Goal: Subscribe to service/newsletter

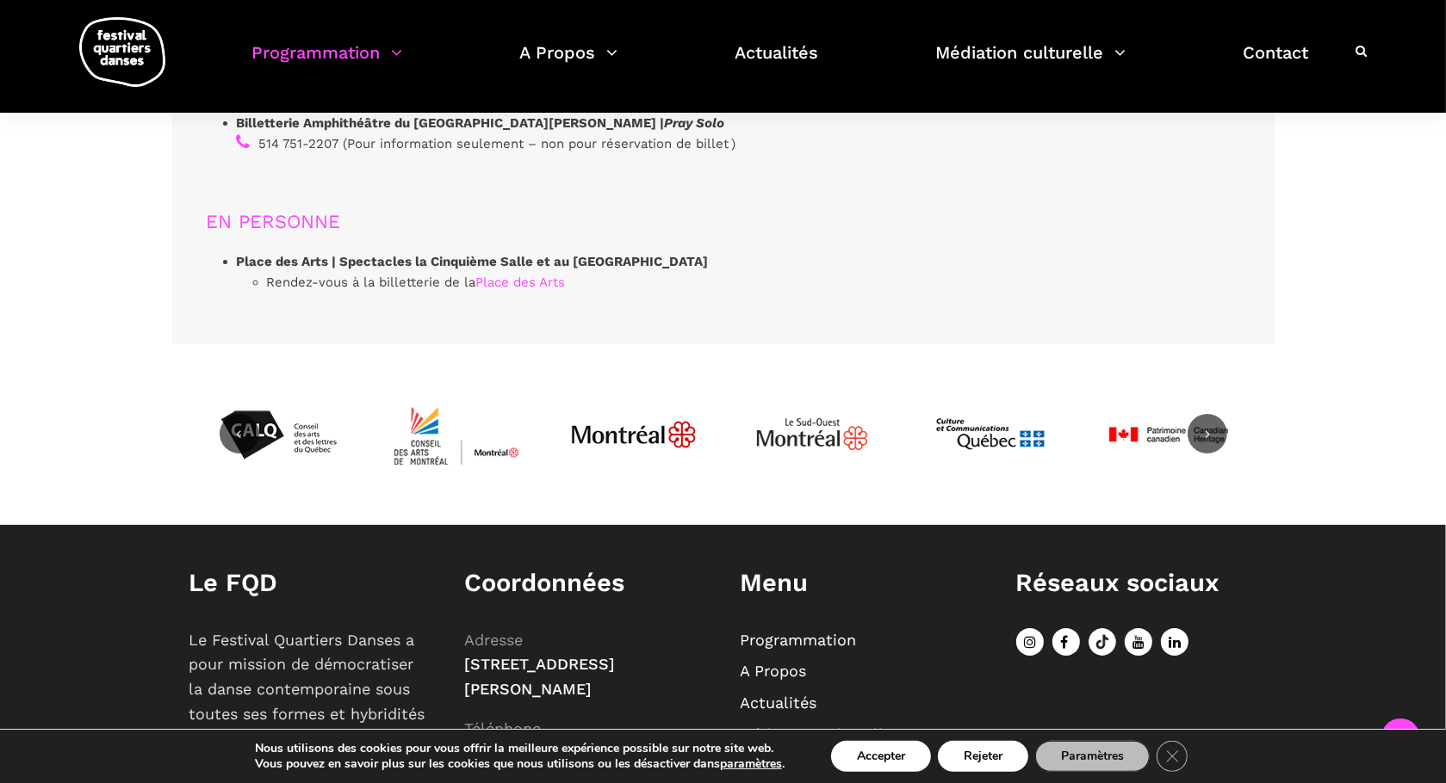
scroll to position [5396, 0]
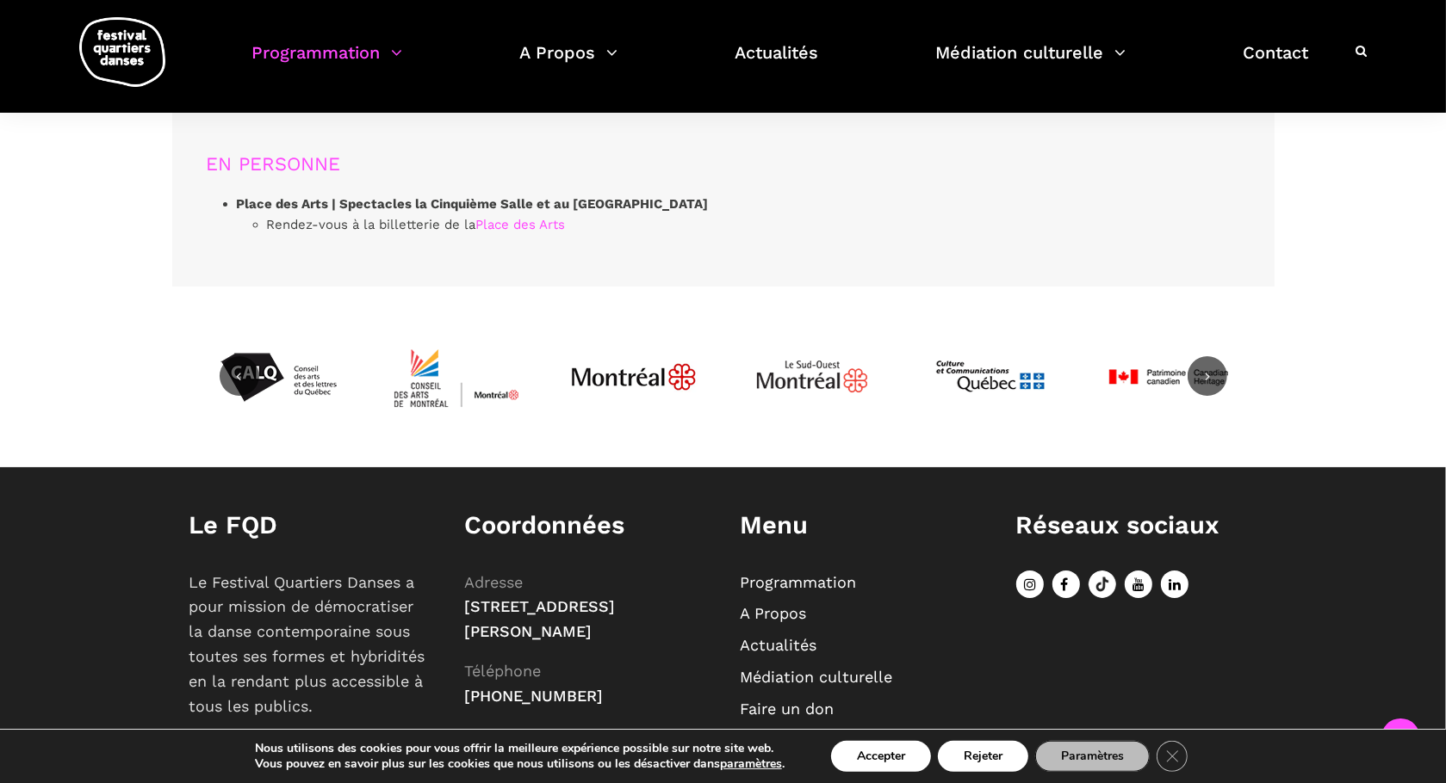
click at [795, 573] on link "Programmation" at bounding box center [798, 582] width 116 height 18
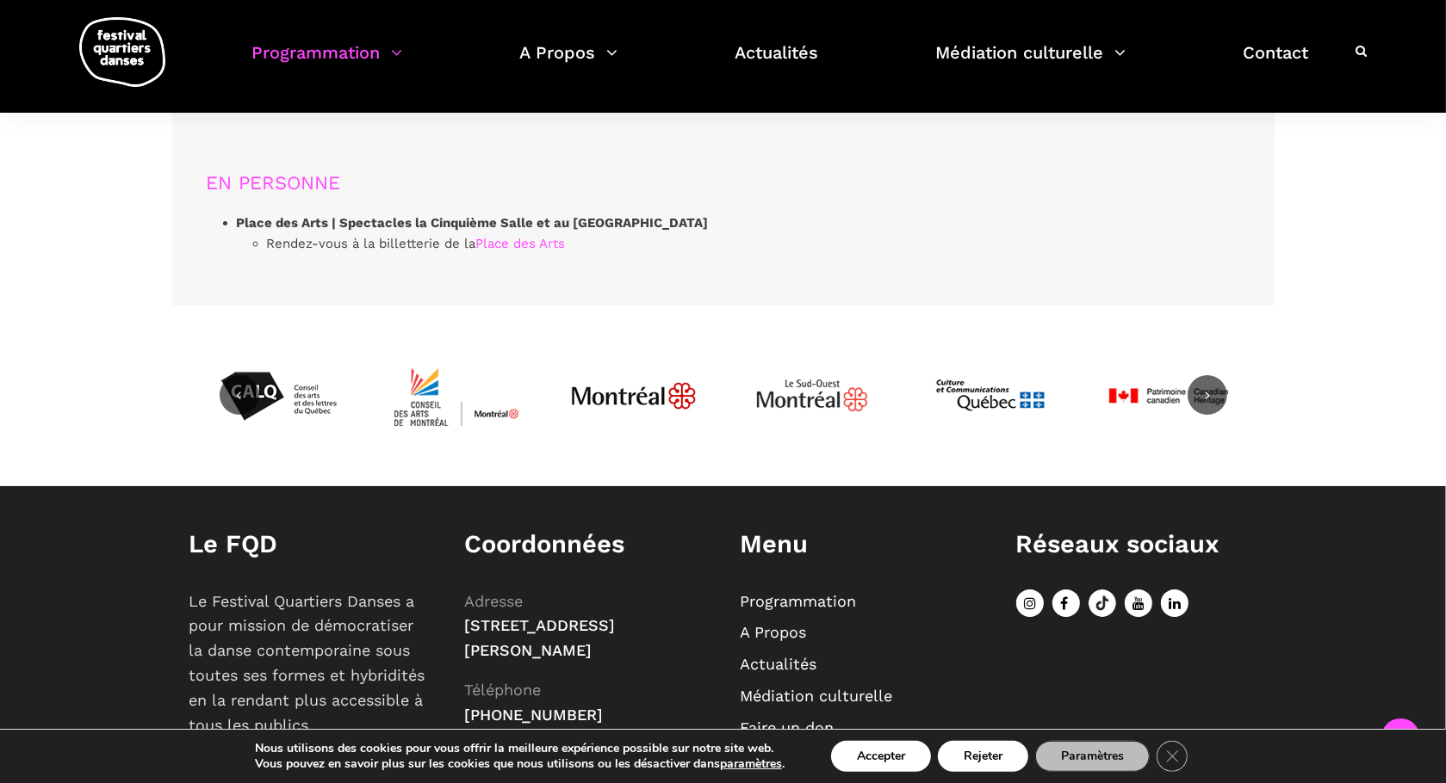
scroll to position [5396, 0]
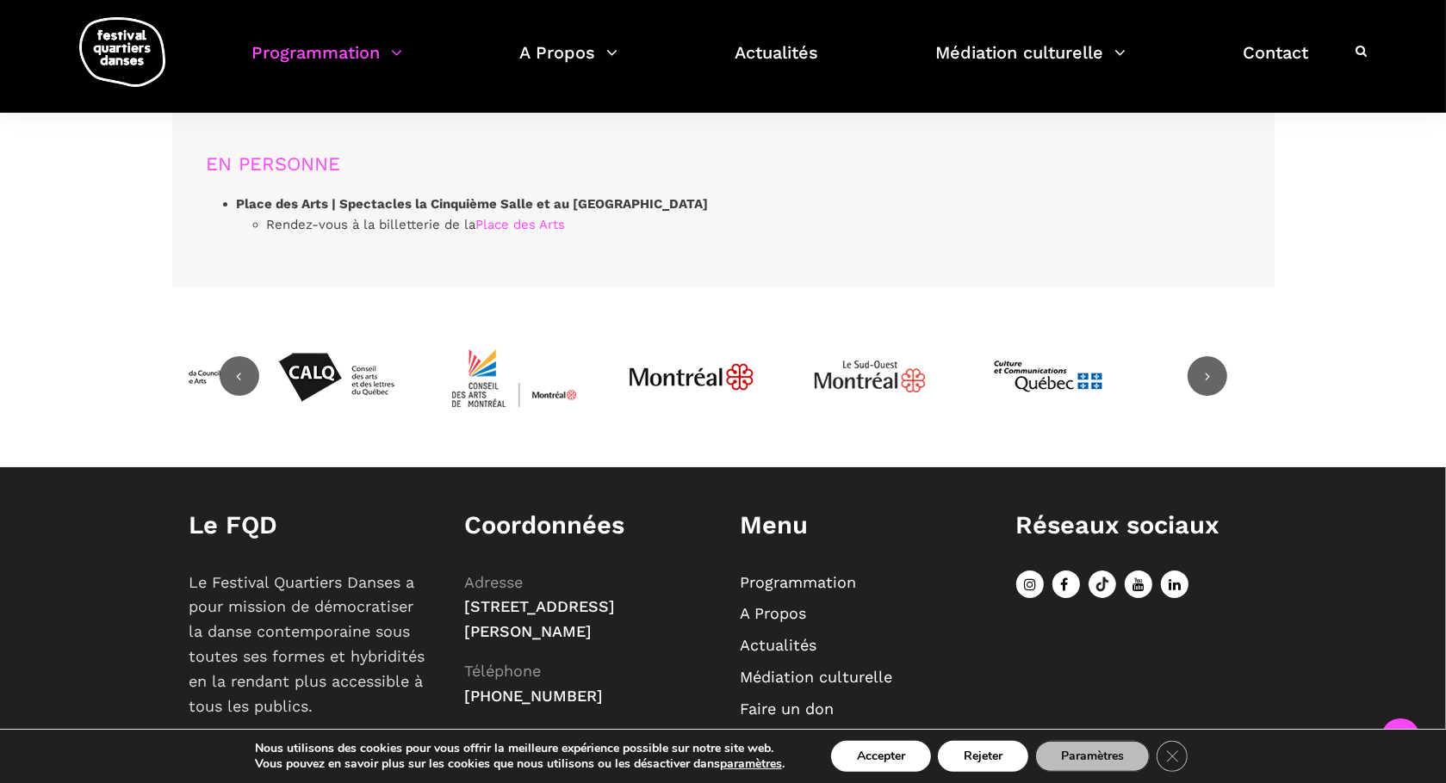
click at [803, 636] on link "Actualités" at bounding box center [778, 645] width 77 height 18
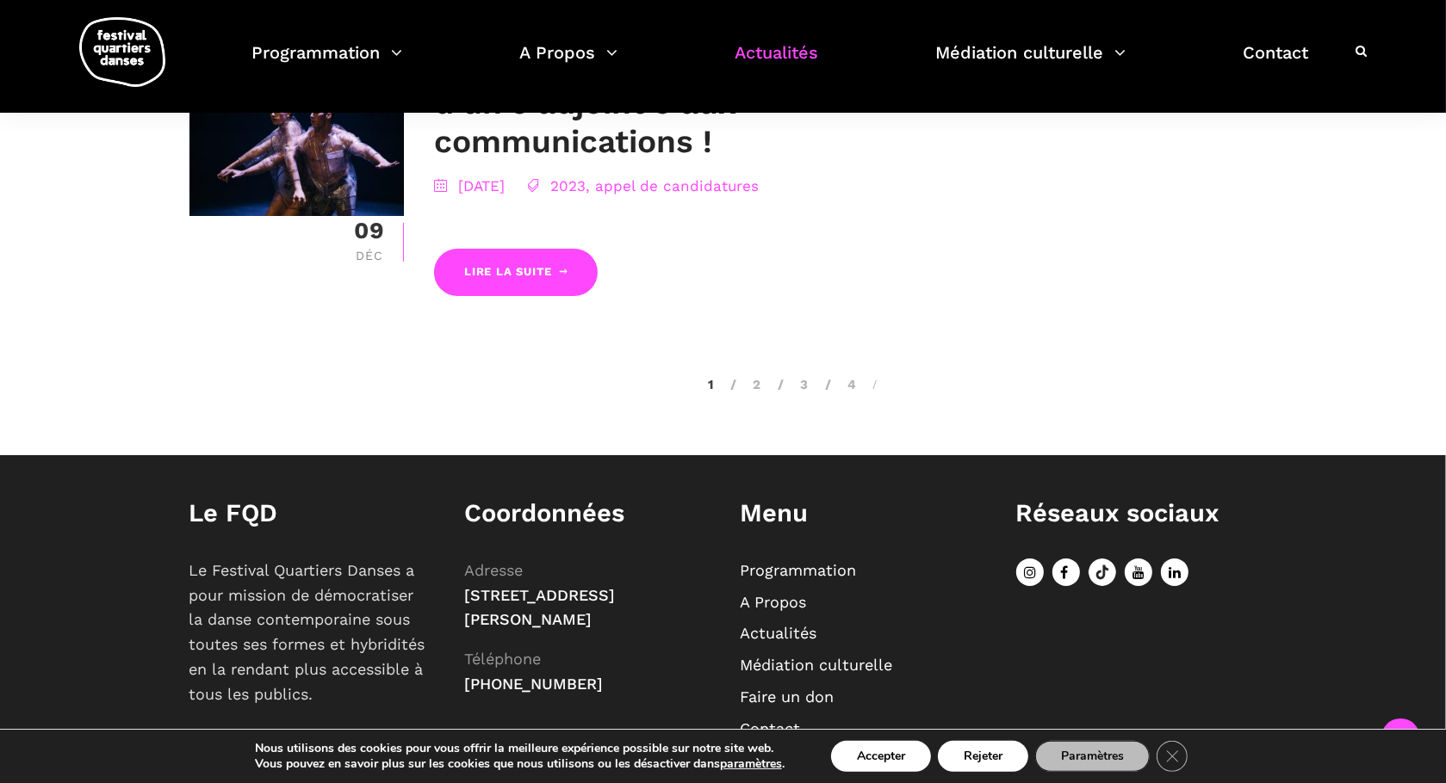
scroll to position [3446, 0]
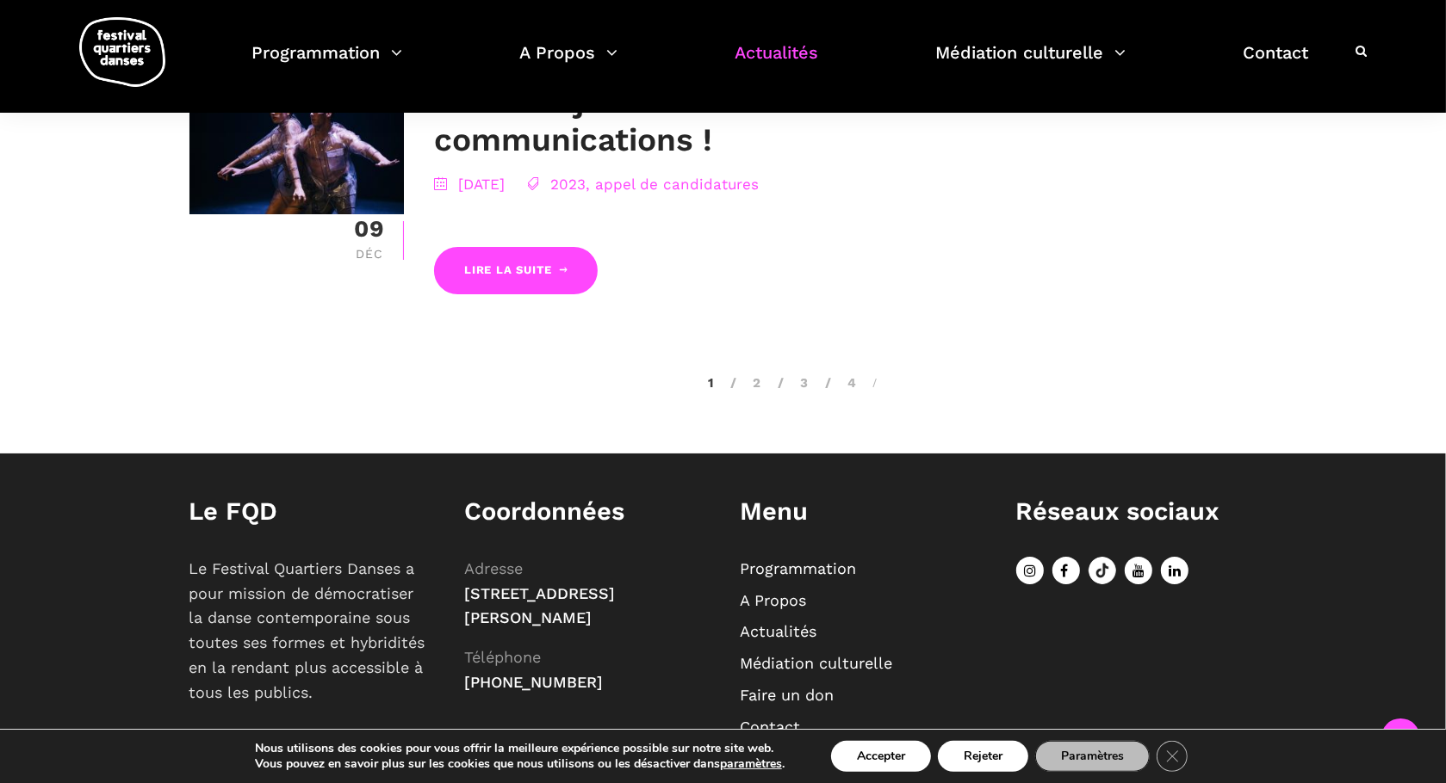
click at [779, 591] on link "A Propos" at bounding box center [773, 600] width 66 height 18
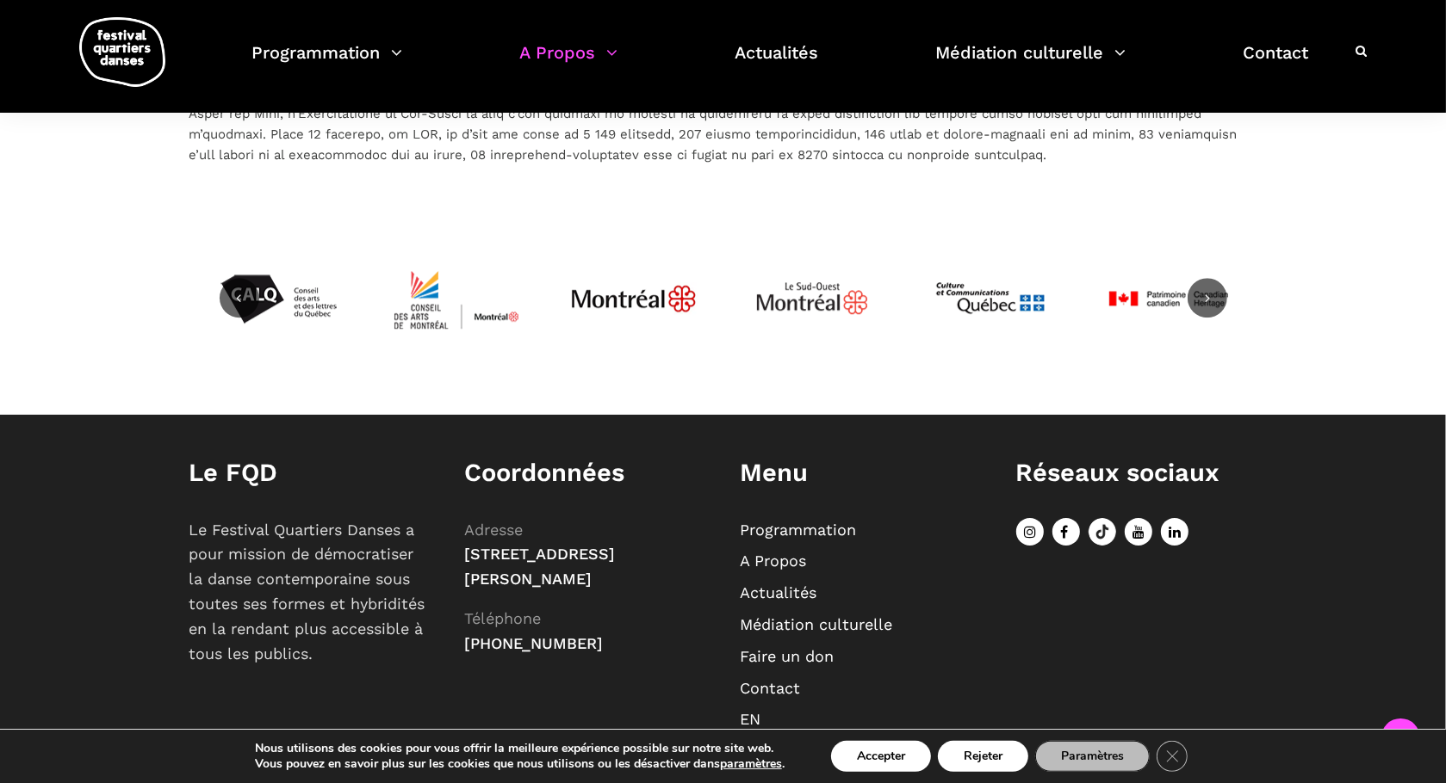
scroll to position [4240, 0]
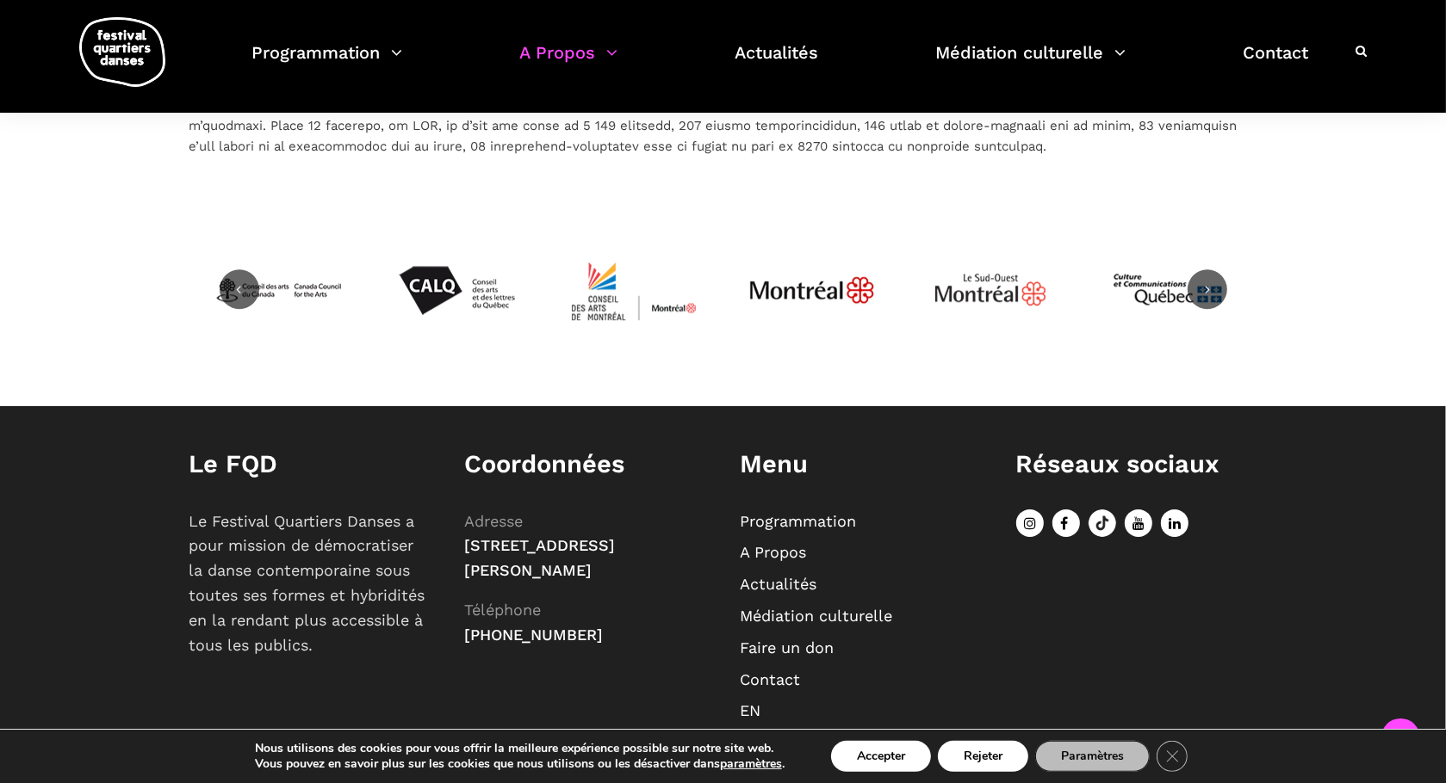
click at [773, 671] on link "Contact" at bounding box center [770, 680] width 60 height 18
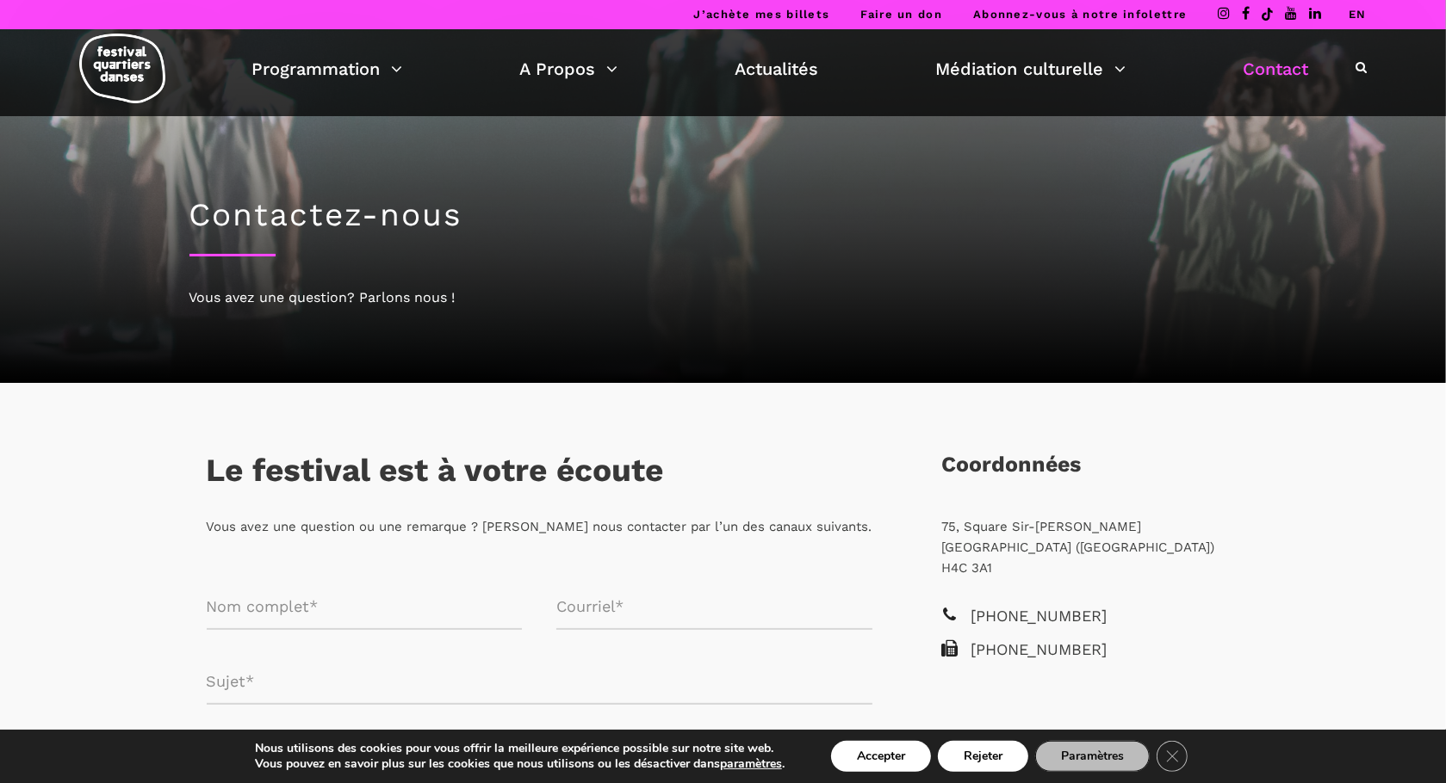
click at [1359, 10] on link "EN" at bounding box center [1357, 14] width 18 height 13
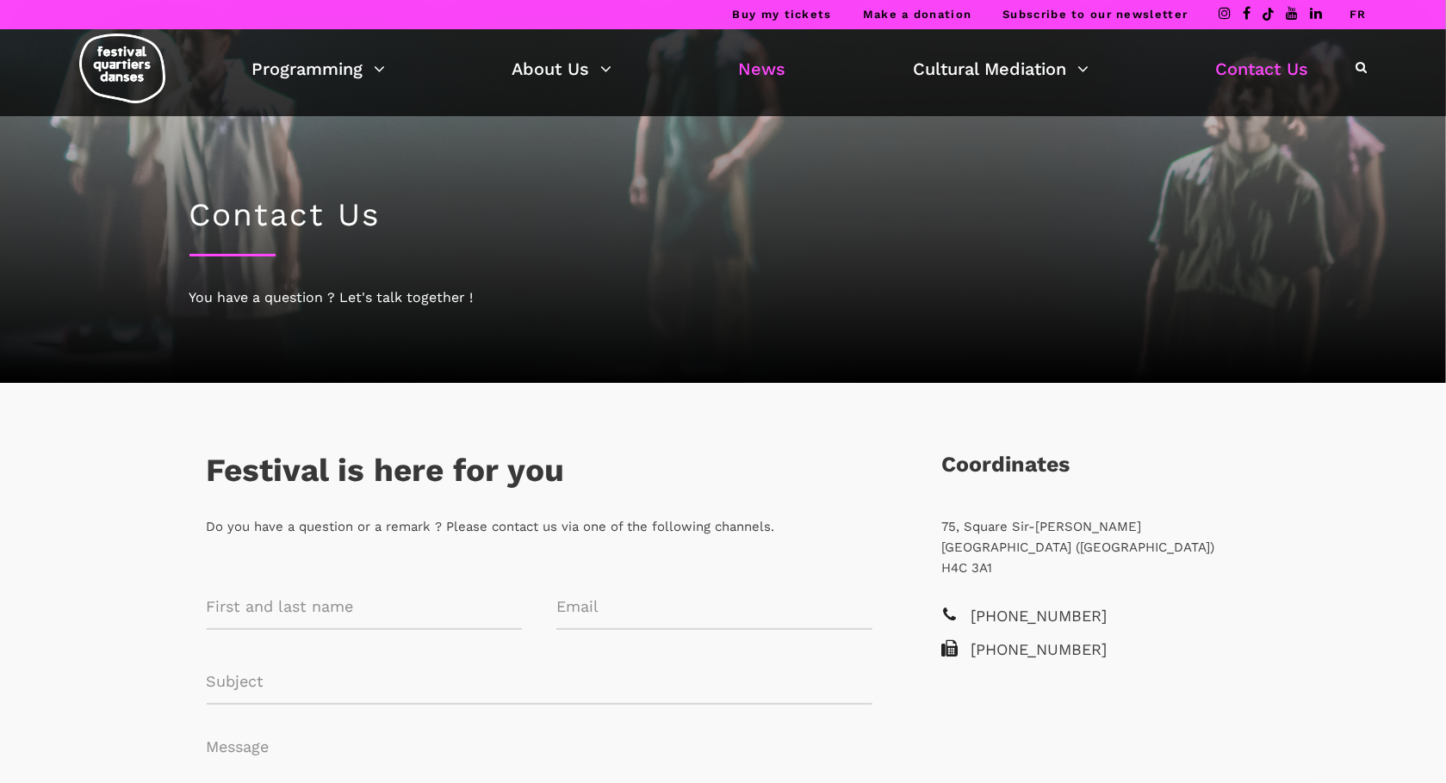
click at [757, 67] on link "News" at bounding box center [762, 68] width 47 height 29
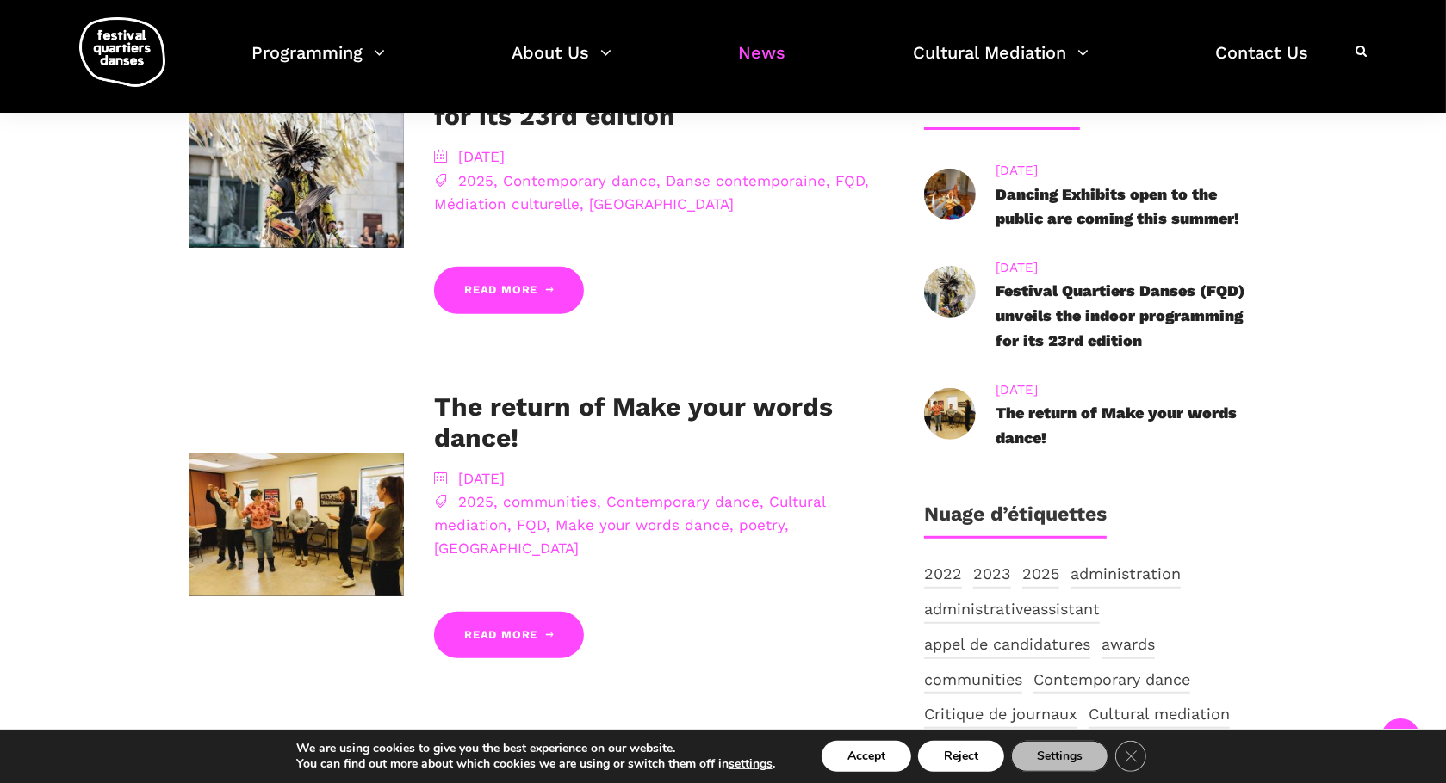
scroll to position [689, 0]
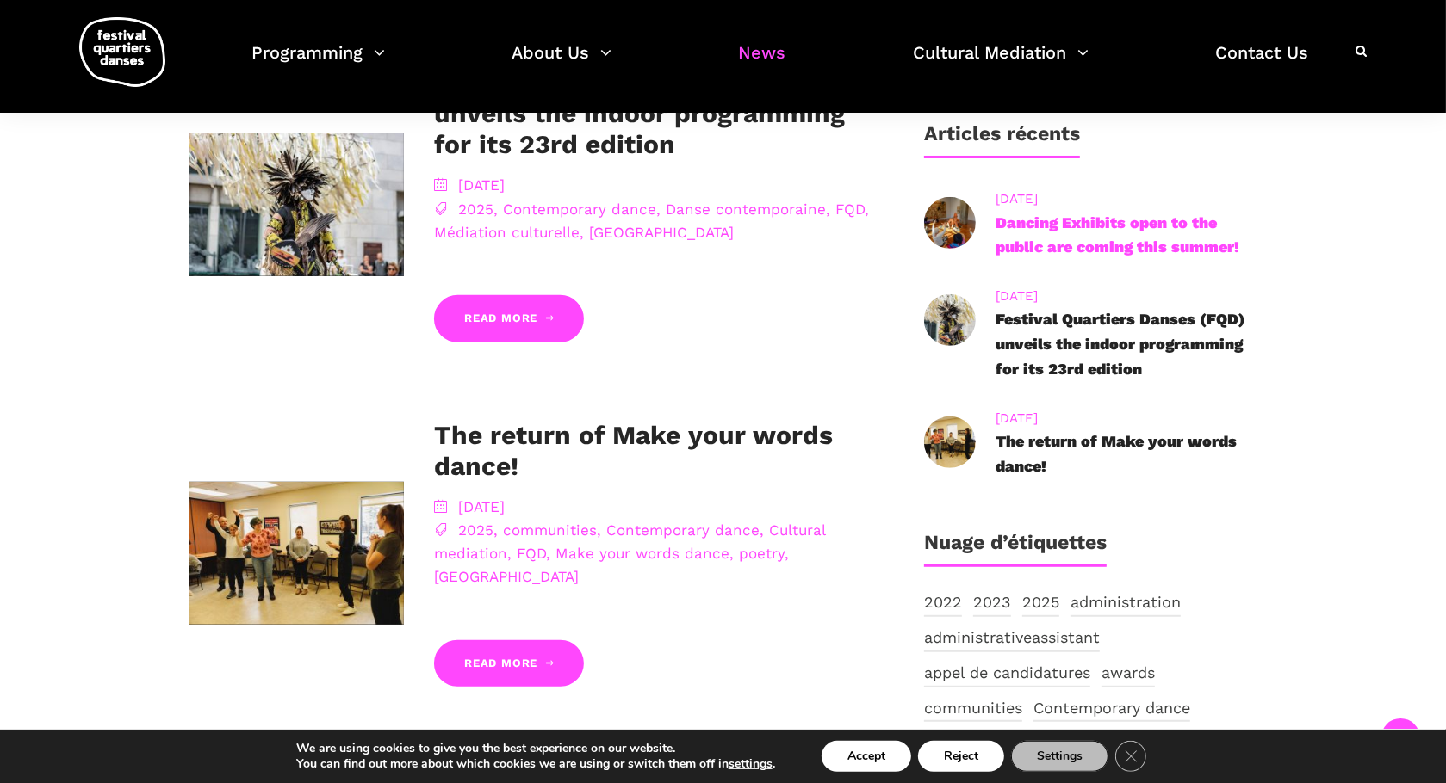
click at [1106, 214] on link "Dancing Exhibits open to the public are coming this summer!" at bounding box center [1117, 235] width 244 height 43
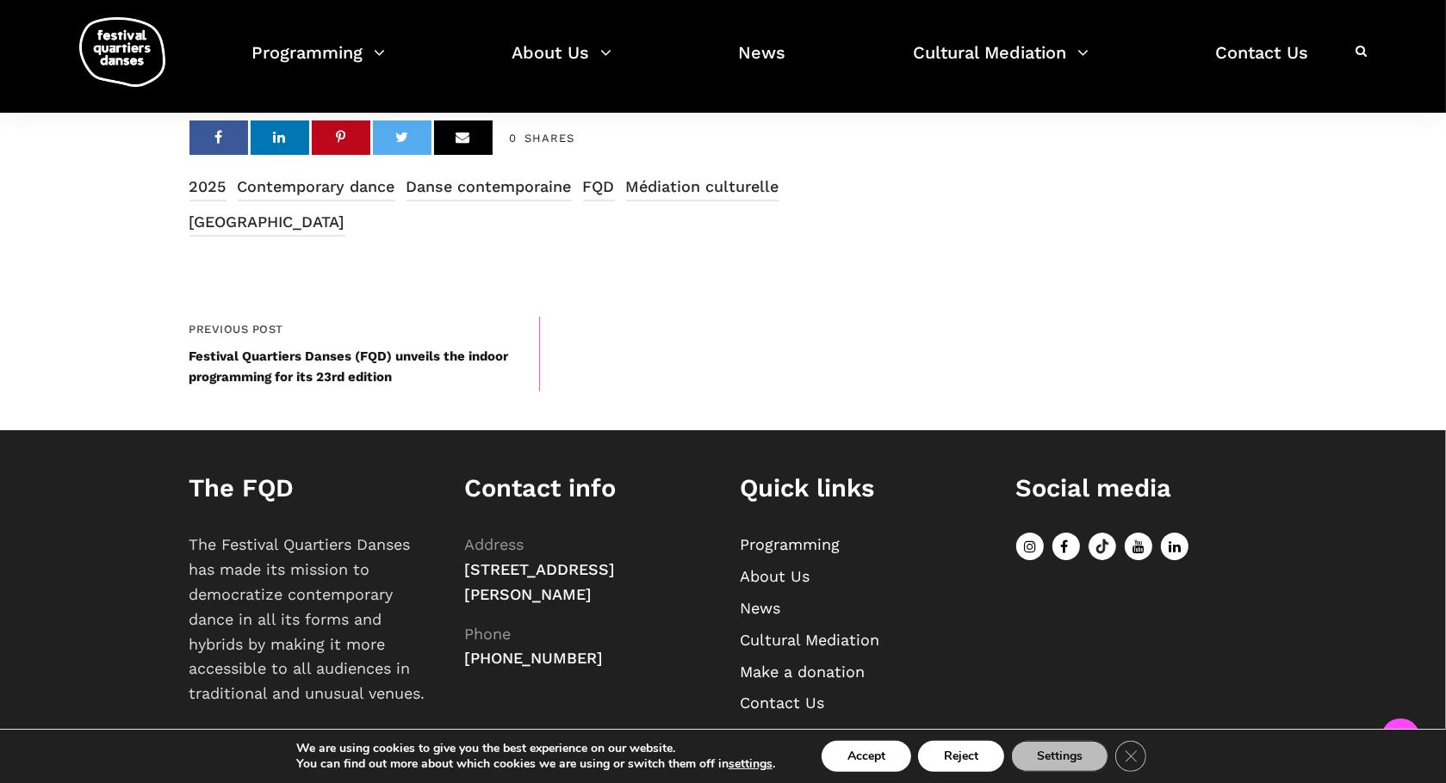
scroll to position [1570, 0]
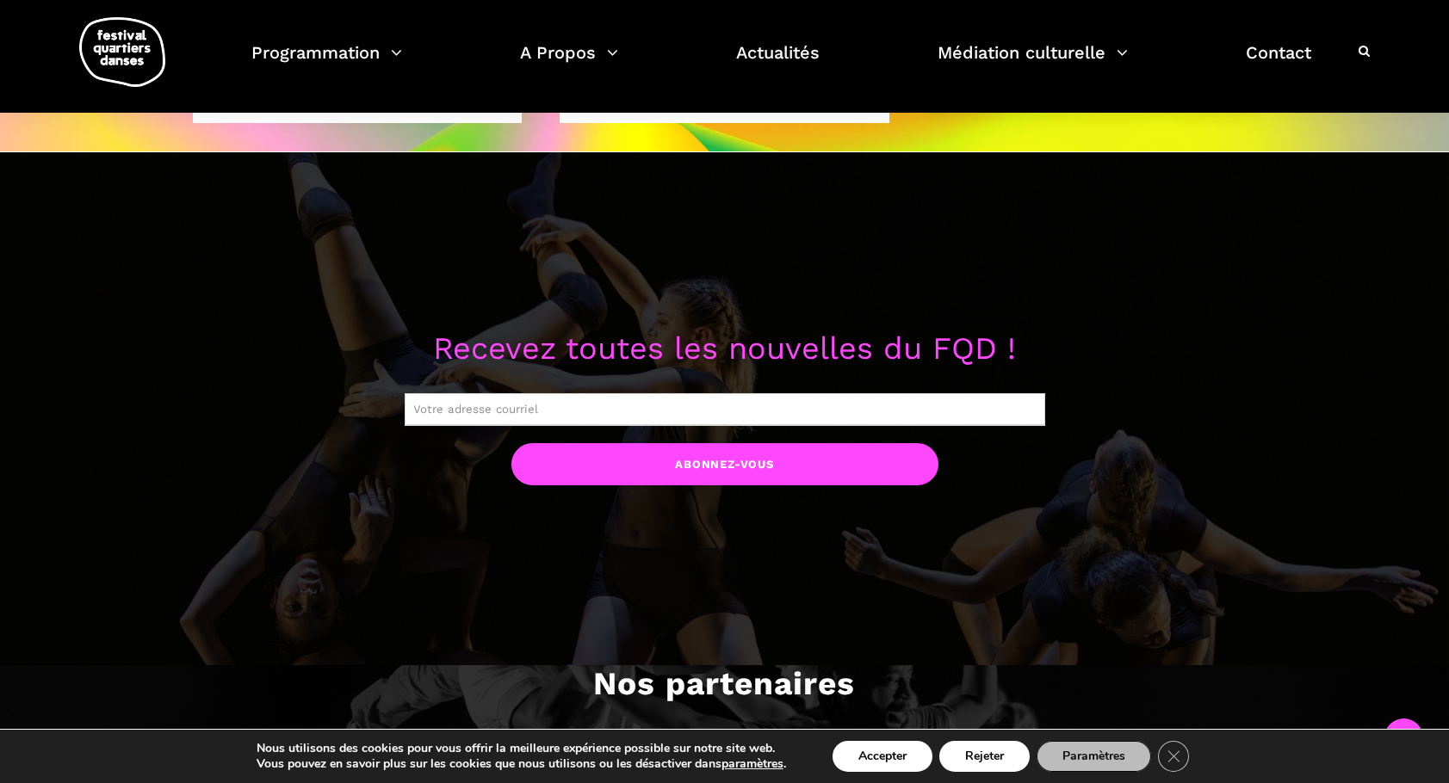
scroll to position [1378, 0]
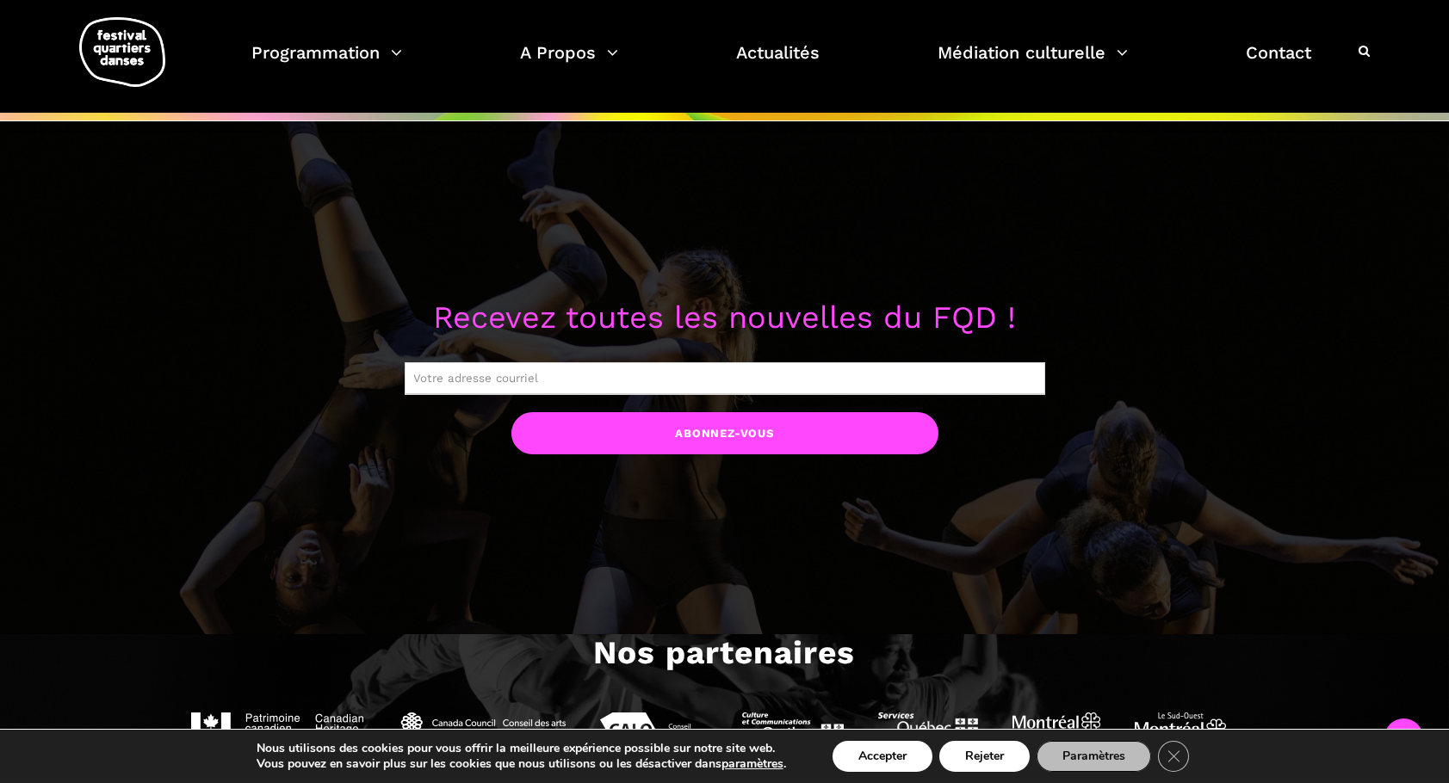
click at [765, 383] on input "text" at bounding box center [725, 378] width 641 height 33
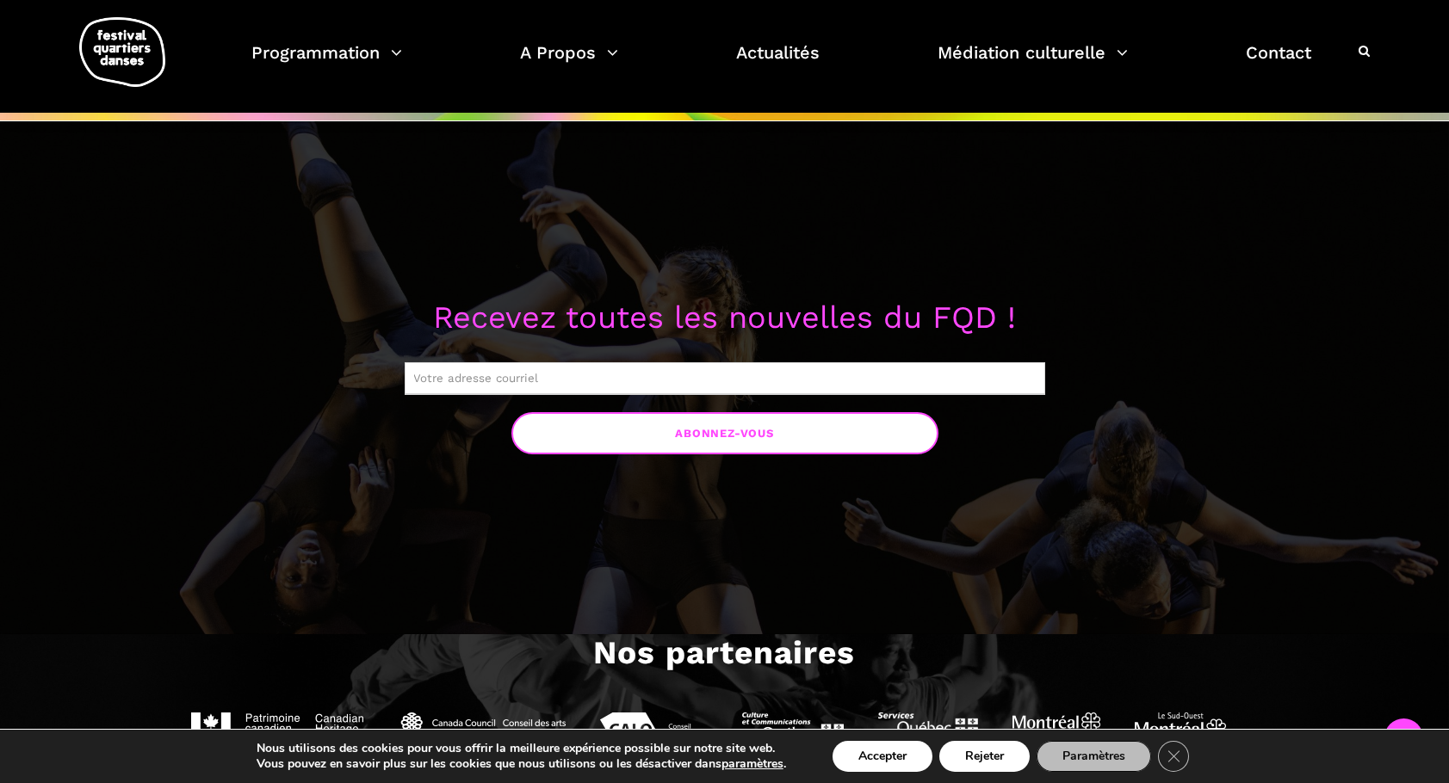
type input "ellenb12@hotmail.com"
click at [703, 429] on input "Abonnez-vous" at bounding box center [724, 433] width 427 height 42
click at [666, 430] on input "Abonnez-vous" at bounding box center [724, 433] width 427 height 42
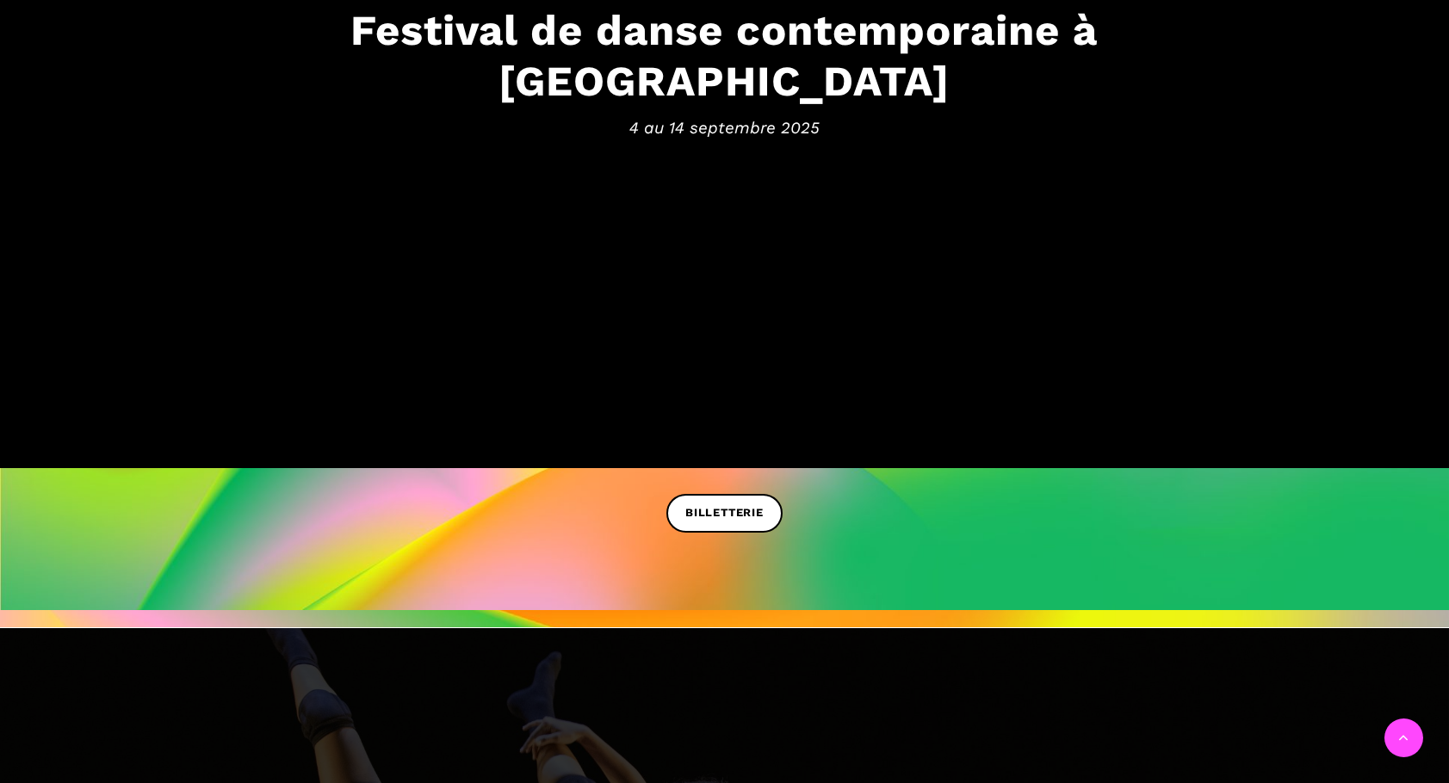
scroll to position [863, 0]
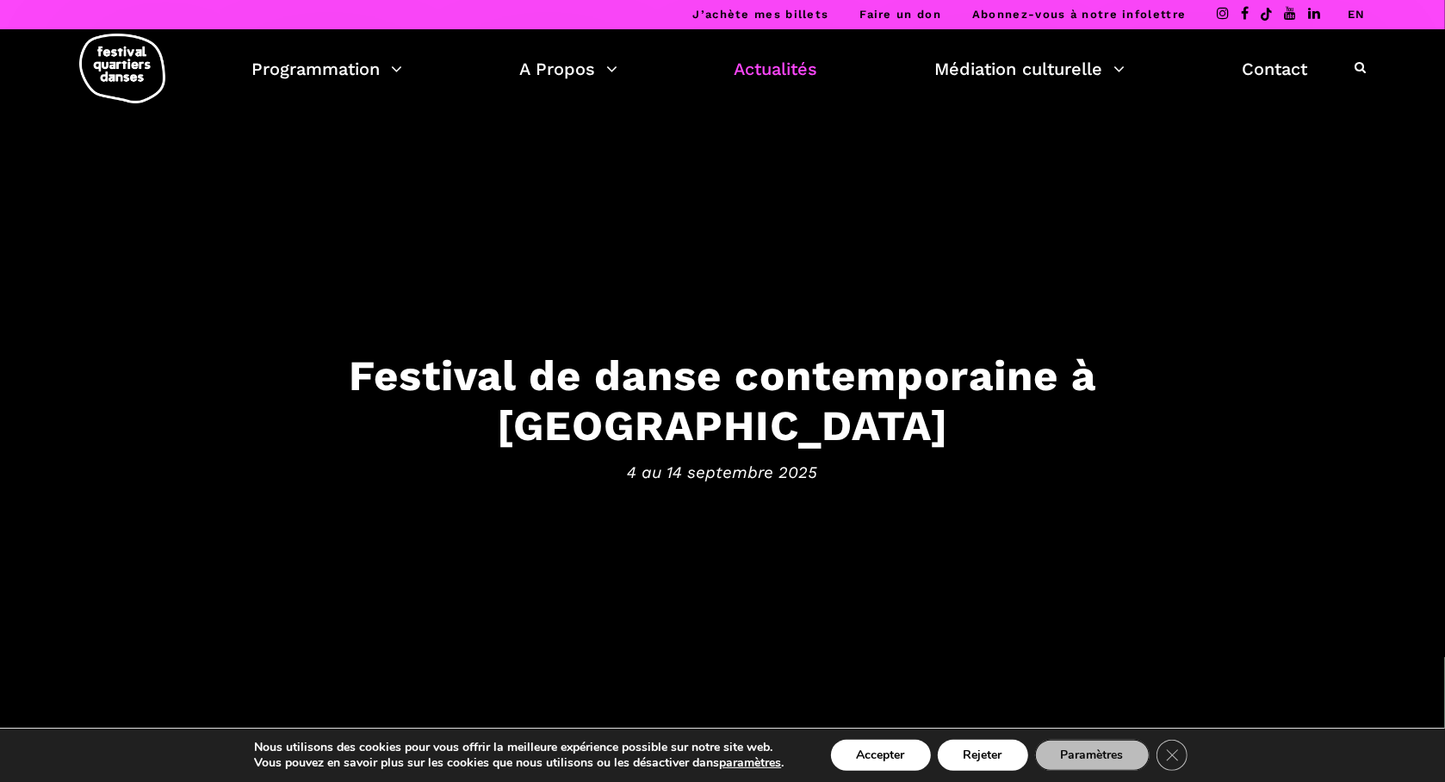
click at [805, 65] on link "Actualités" at bounding box center [776, 68] width 84 height 29
click at [789, 68] on link "Actualités" at bounding box center [776, 68] width 84 height 29
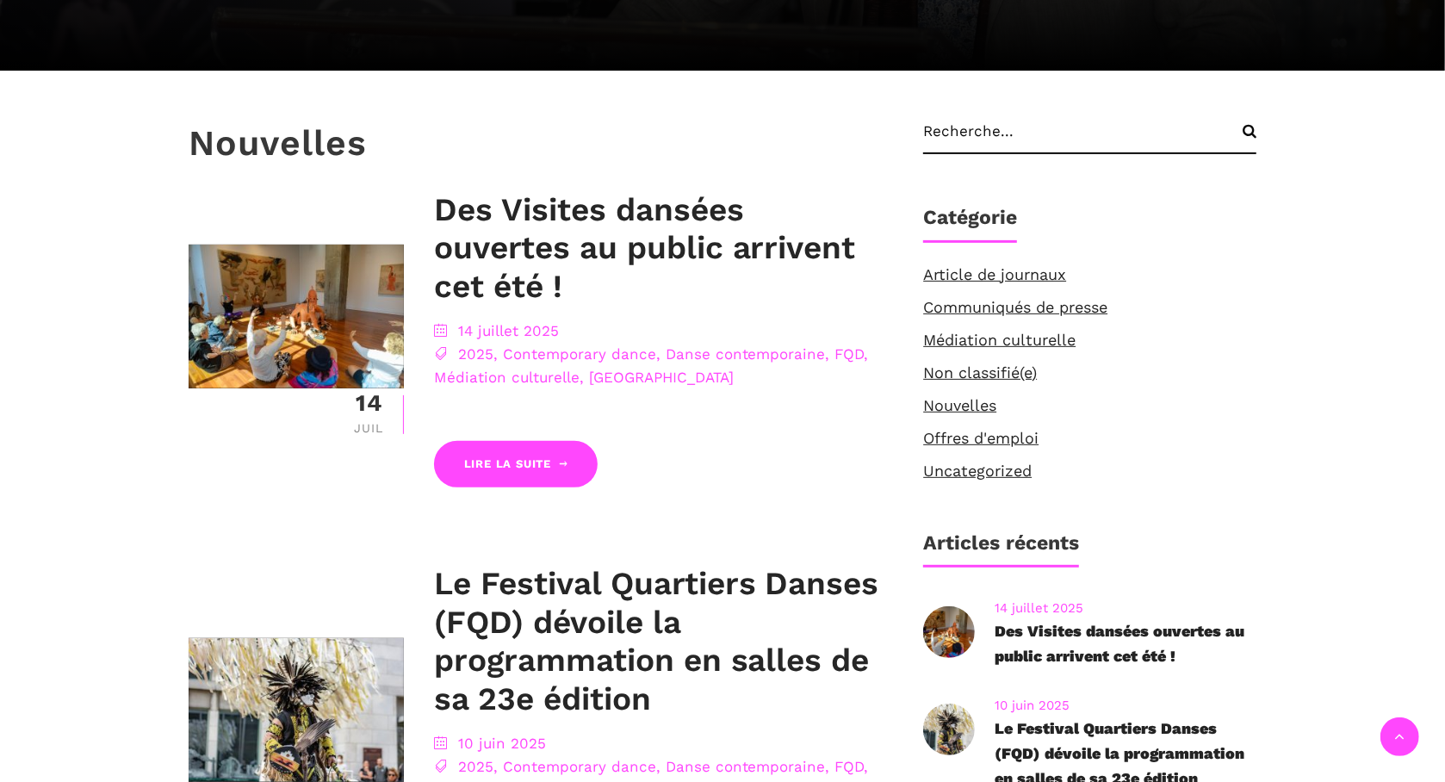
scroll to position [603, 0]
